Goal: Task Accomplishment & Management: Complete application form

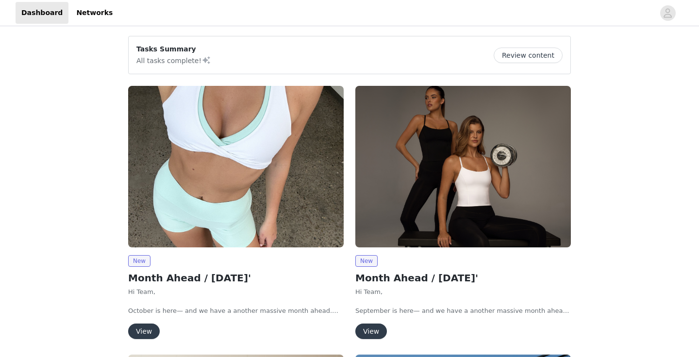
click at [376, 328] on button "View" at bounding box center [371, 332] width 32 height 16
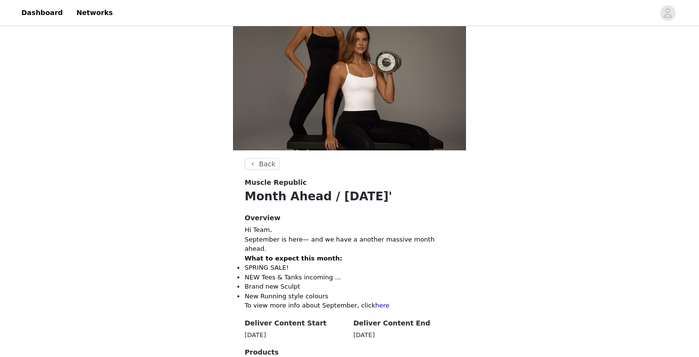
scroll to position [38, 0]
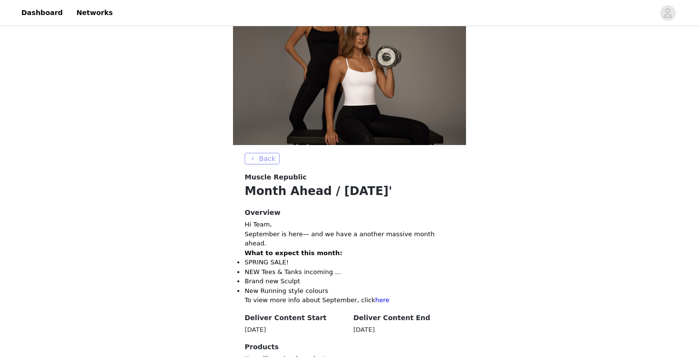
click at [271, 162] on button "Back" at bounding box center [262, 159] width 35 height 12
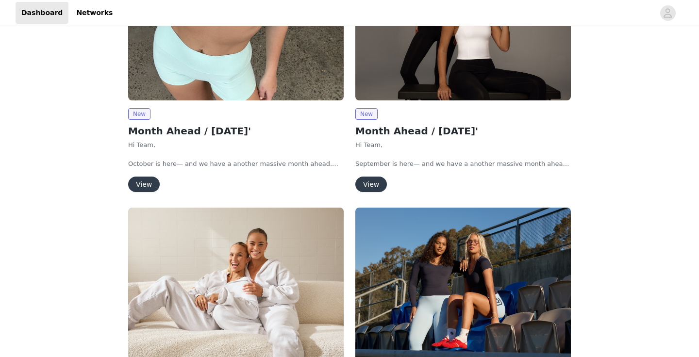
scroll to position [101, 0]
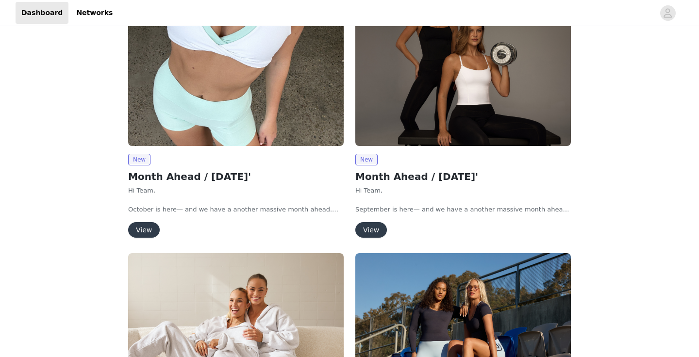
click at [148, 225] on button "View" at bounding box center [144, 230] width 32 height 16
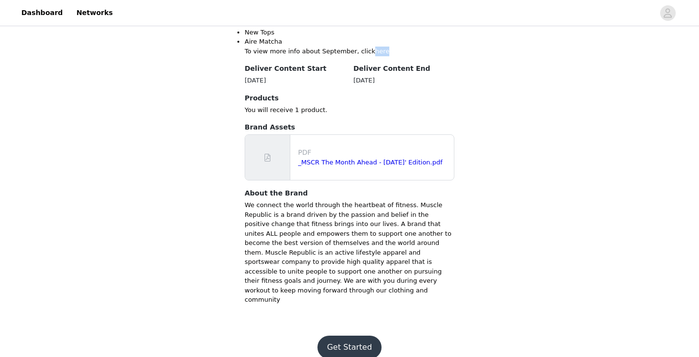
scroll to position [433, 0]
click at [354, 337] on button "Get Started" at bounding box center [350, 348] width 65 height 23
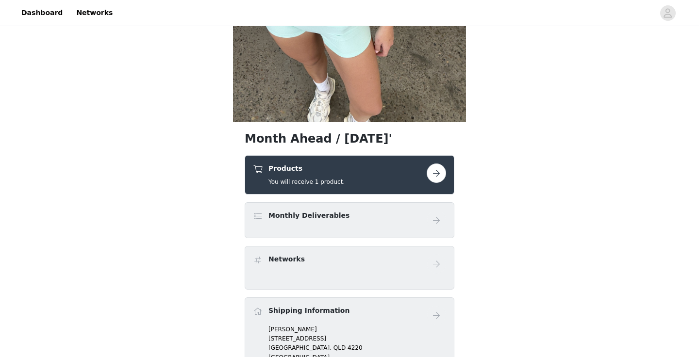
scroll to position [220, 0]
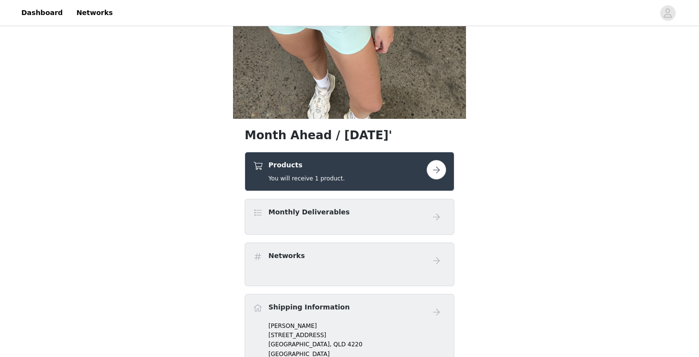
click at [441, 170] on button "button" at bounding box center [436, 169] width 19 height 19
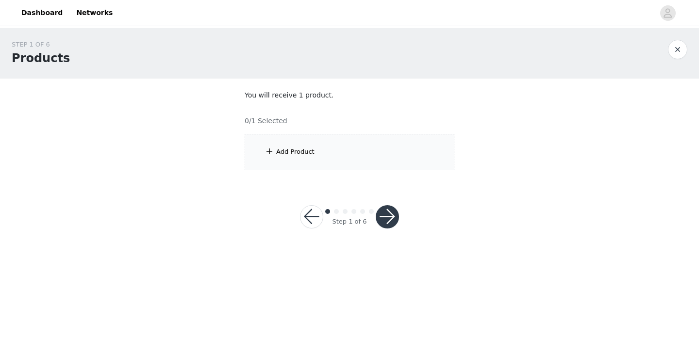
click at [303, 162] on div "Add Product" at bounding box center [350, 152] width 210 height 36
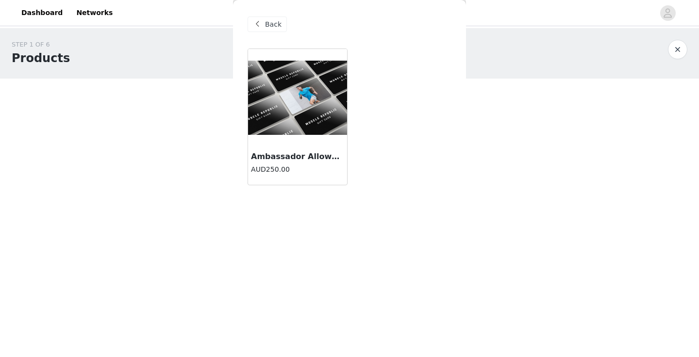
click at [305, 165] on h4 "AUD250.00" at bounding box center [297, 170] width 93 height 10
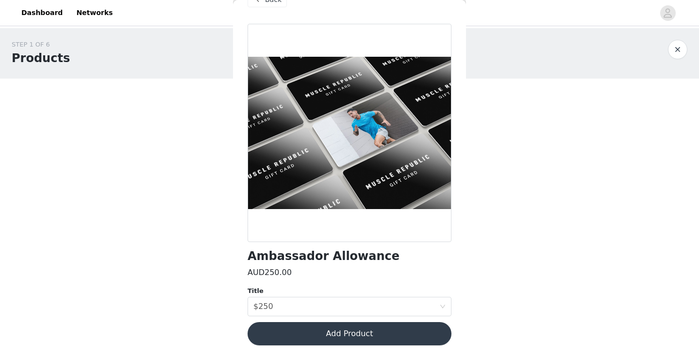
scroll to position [24, 0]
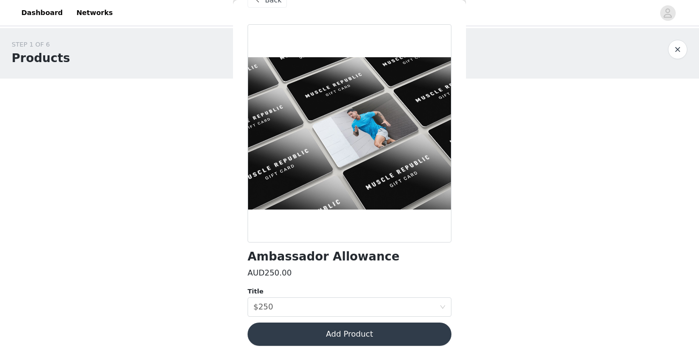
click at [326, 337] on button "Add Product" at bounding box center [350, 334] width 204 height 23
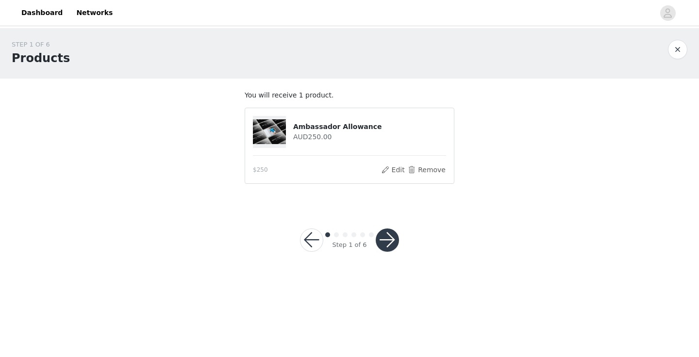
click at [388, 246] on button "button" at bounding box center [387, 240] width 23 height 23
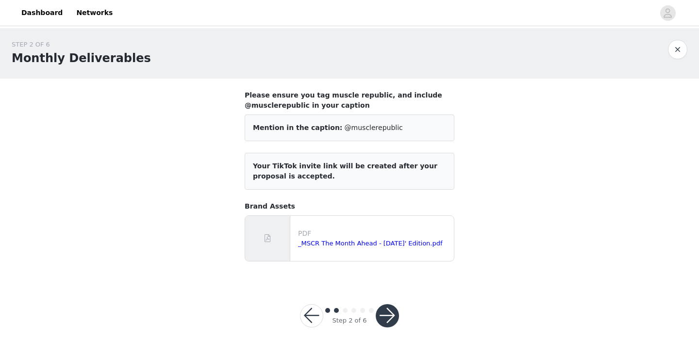
click at [391, 311] on button "button" at bounding box center [387, 315] width 23 height 23
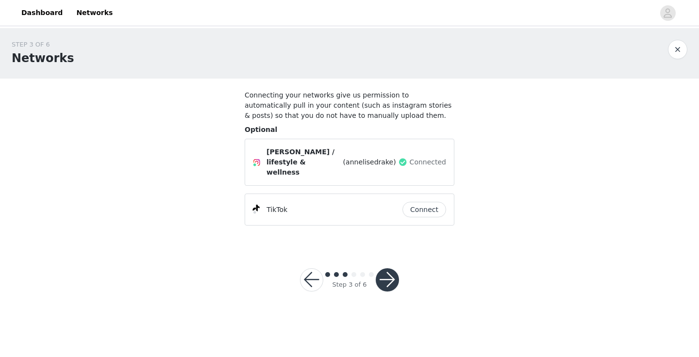
click at [435, 202] on button "Connect" at bounding box center [425, 210] width 44 height 16
click at [390, 269] on button "button" at bounding box center [387, 280] width 23 height 23
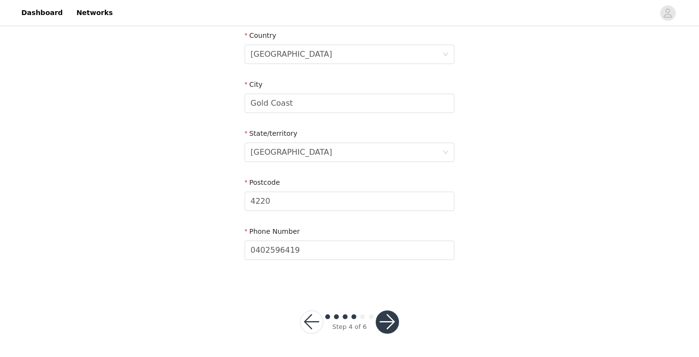
scroll to position [304, 0]
click at [390, 318] on button "button" at bounding box center [387, 322] width 23 height 23
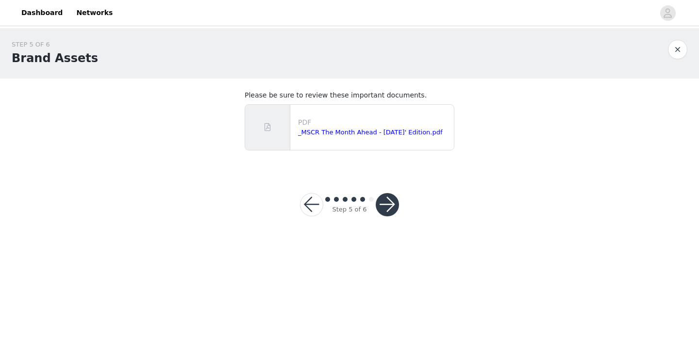
click at [396, 208] on button "button" at bounding box center [387, 204] width 23 height 23
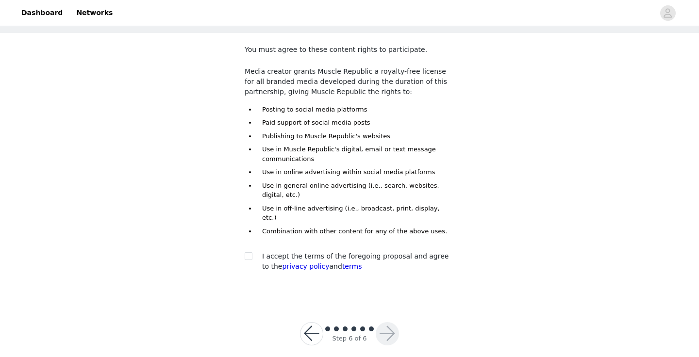
scroll to position [45, 0]
click at [253, 252] on div at bounding box center [252, 257] width 14 height 10
click at [251, 253] on input "checkbox" at bounding box center [248, 256] width 7 height 7
checkbox input "true"
click at [393, 323] on button "button" at bounding box center [387, 334] width 23 height 23
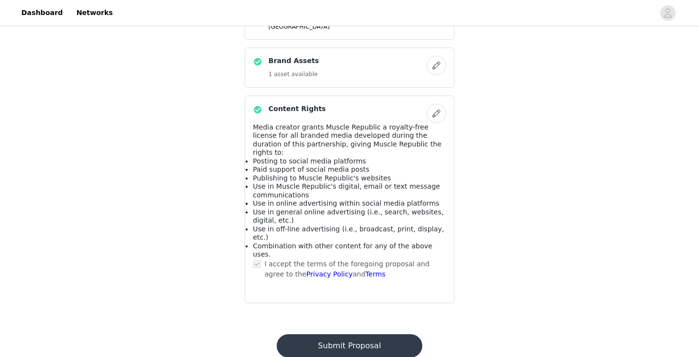
scroll to position [616, 0]
click at [382, 335] on button "Submit Proposal" at bounding box center [349, 346] width 145 height 23
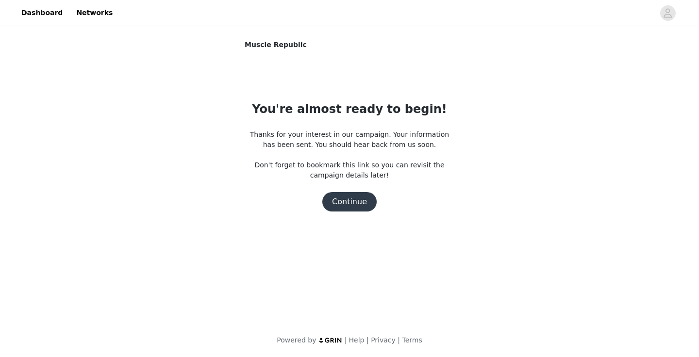
click at [350, 206] on button "Continue" at bounding box center [349, 201] width 54 height 19
